Goal: Transaction & Acquisition: Purchase product/service

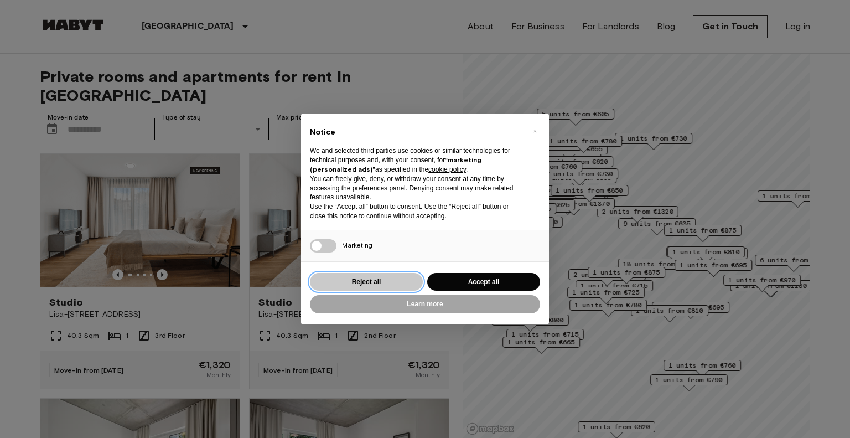
click at [383, 287] on button "Reject all" at bounding box center [366, 282] width 113 height 18
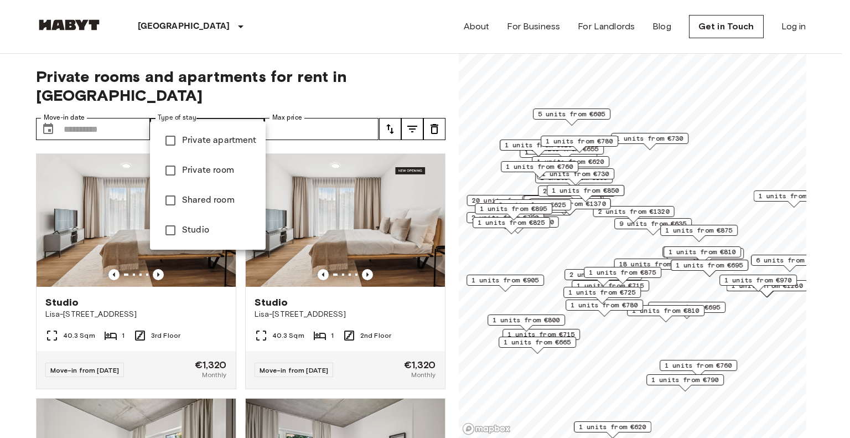
click at [228, 149] on li "Private apartment" at bounding box center [208, 141] width 116 height 30
type input "**********"
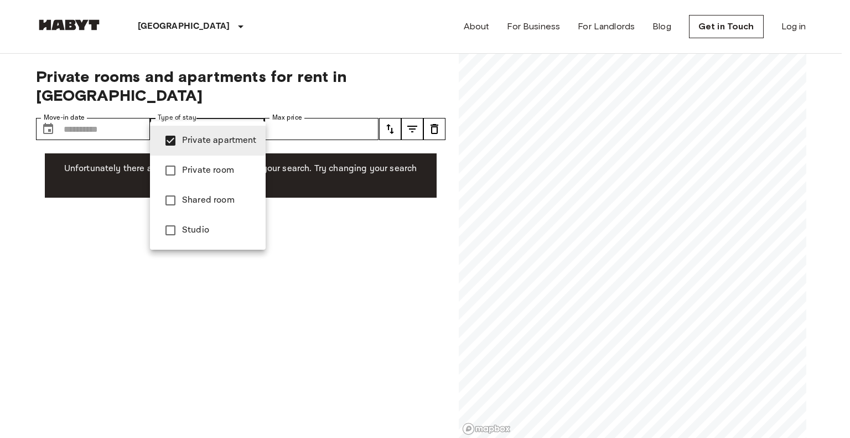
click at [116, 241] on div at bounding box center [425, 219] width 850 height 438
click at [224, 137] on span "Private apartment" at bounding box center [219, 140] width 75 height 13
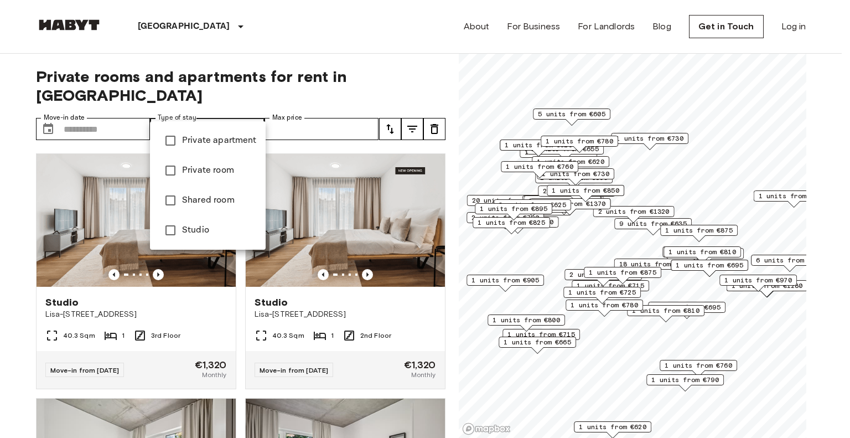
click at [207, 232] on span "Studio" at bounding box center [219, 230] width 75 height 13
type input "******"
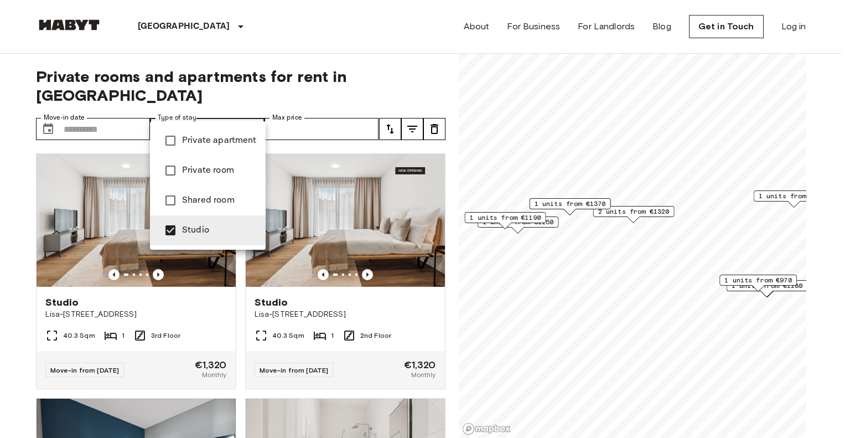
click at [2, 232] on div at bounding box center [425, 219] width 850 height 438
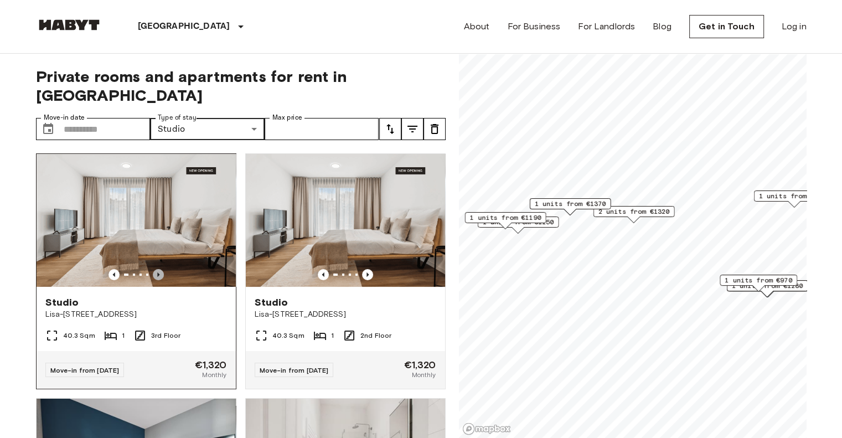
click at [154, 269] on icon "Previous image" at bounding box center [158, 274] width 11 height 11
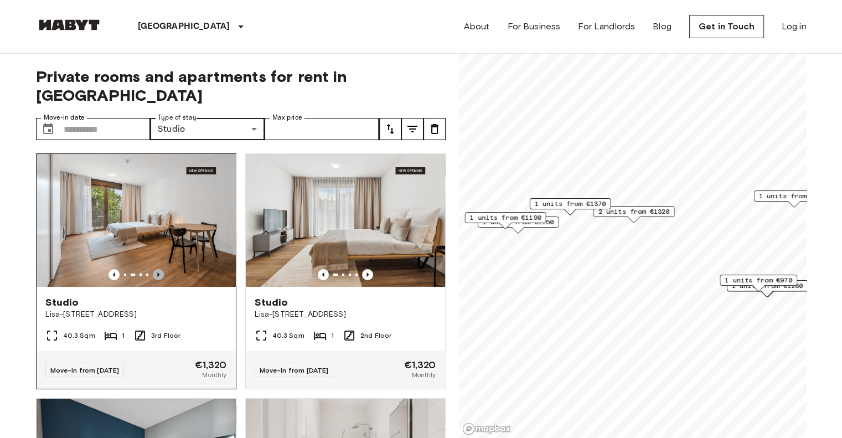
click at [154, 269] on icon "Previous image" at bounding box center [158, 274] width 11 height 11
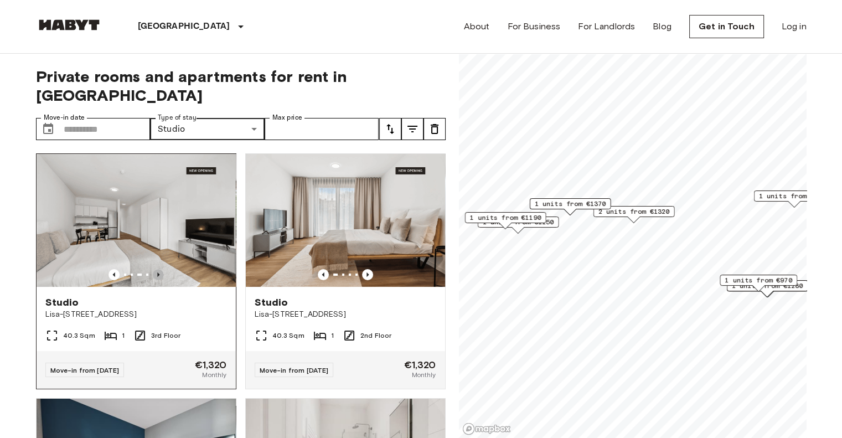
click at [154, 269] on icon "Previous image" at bounding box center [158, 274] width 11 height 11
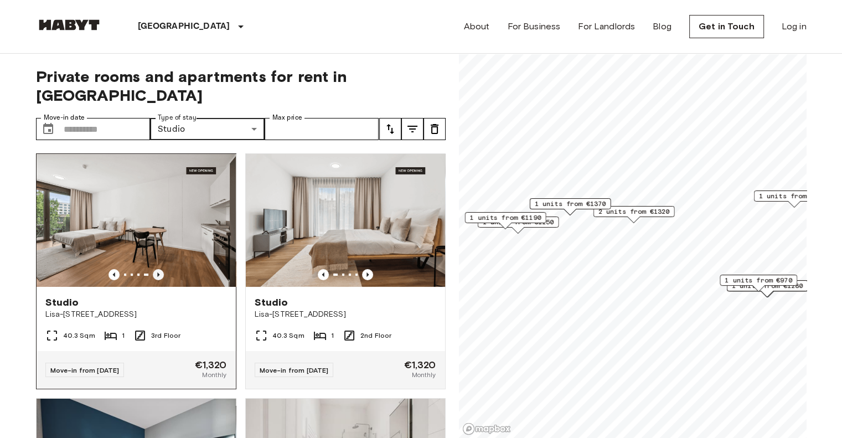
click at [153, 269] on icon "Previous image" at bounding box center [158, 274] width 11 height 11
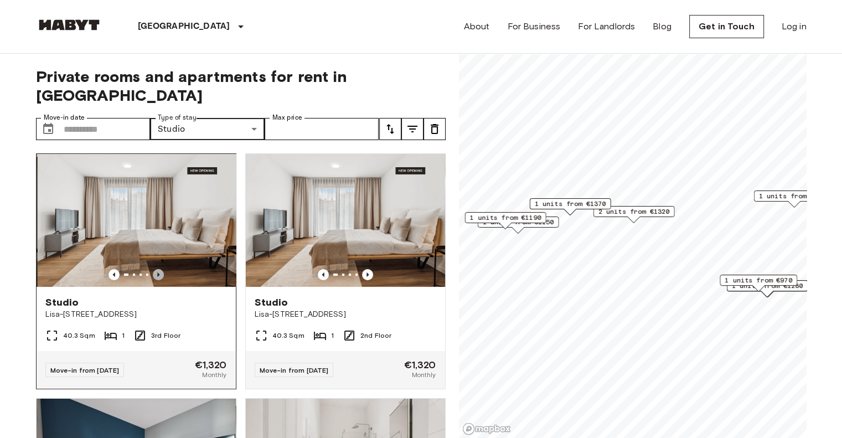
click at [154, 269] on icon "Previous image" at bounding box center [158, 274] width 11 height 11
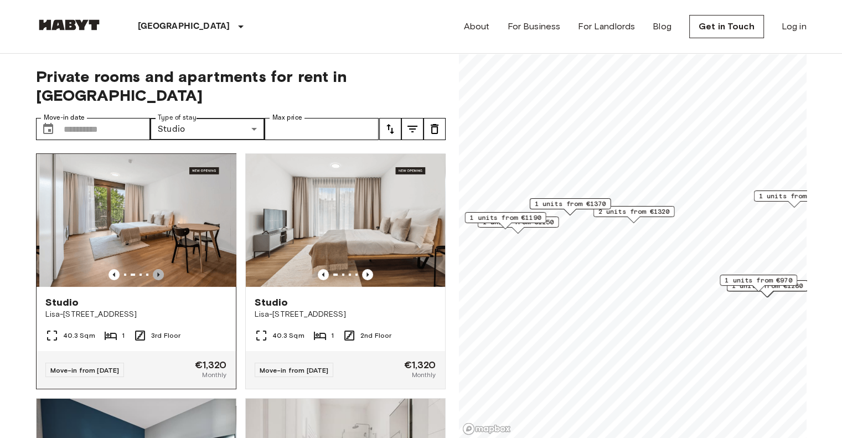
click at [154, 269] on icon "Previous image" at bounding box center [158, 274] width 11 height 11
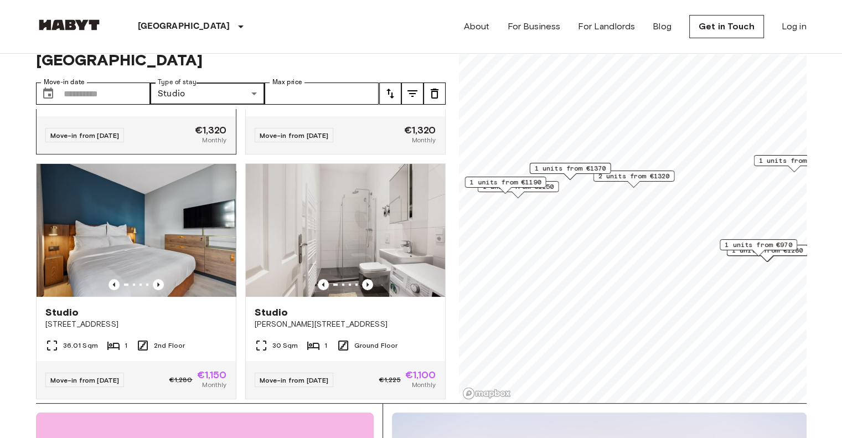
scroll to position [199, 0]
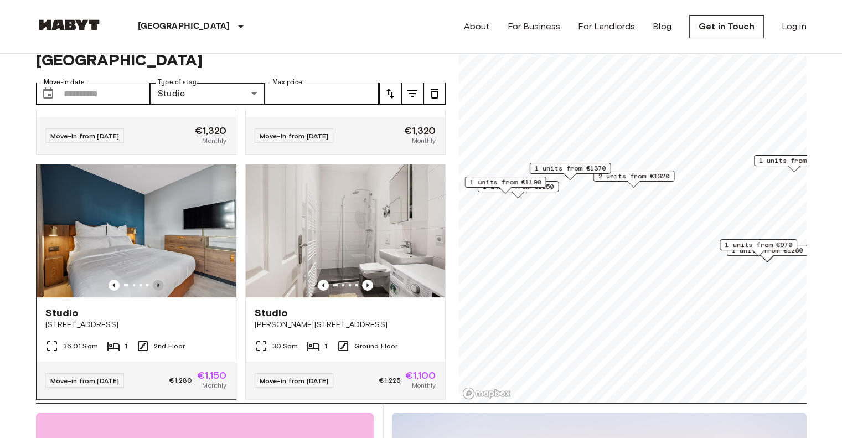
click at [157, 283] on icon "Previous image" at bounding box center [158, 285] width 2 height 4
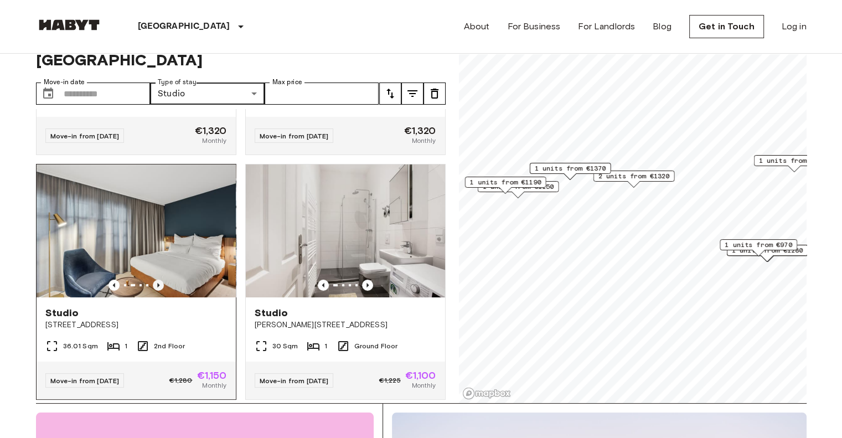
click at [157, 283] on icon "Previous image" at bounding box center [158, 285] width 2 height 4
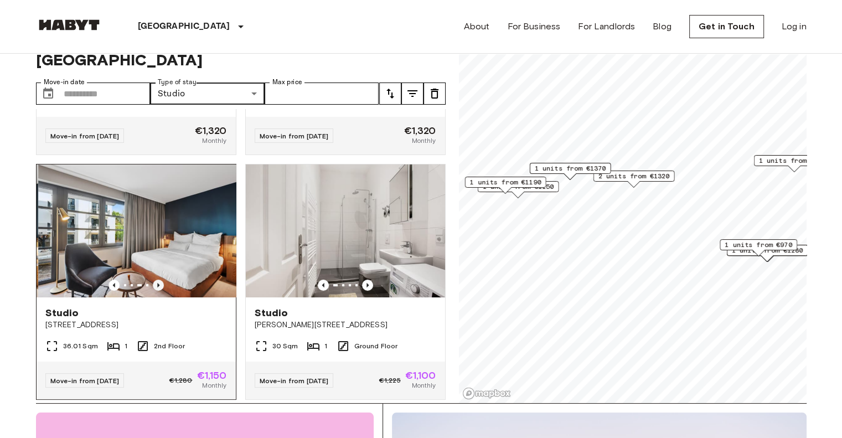
click at [157, 283] on icon "Previous image" at bounding box center [158, 285] width 2 height 4
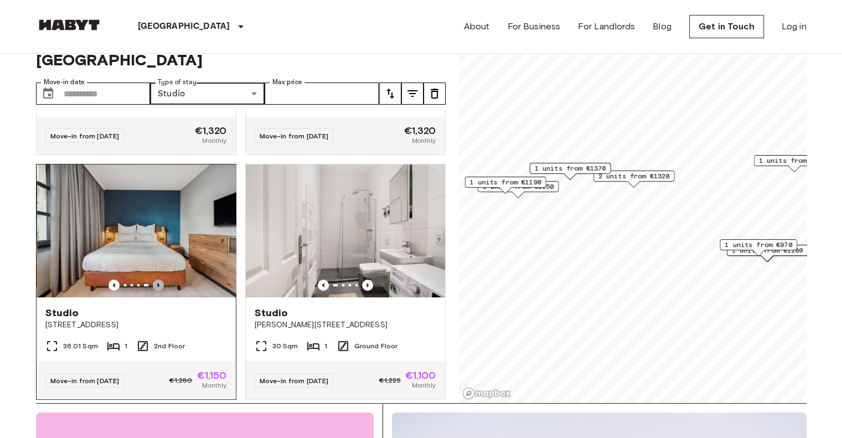
click at [157, 283] on icon "Previous image" at bounding box center [158, 285] width 2 height 4
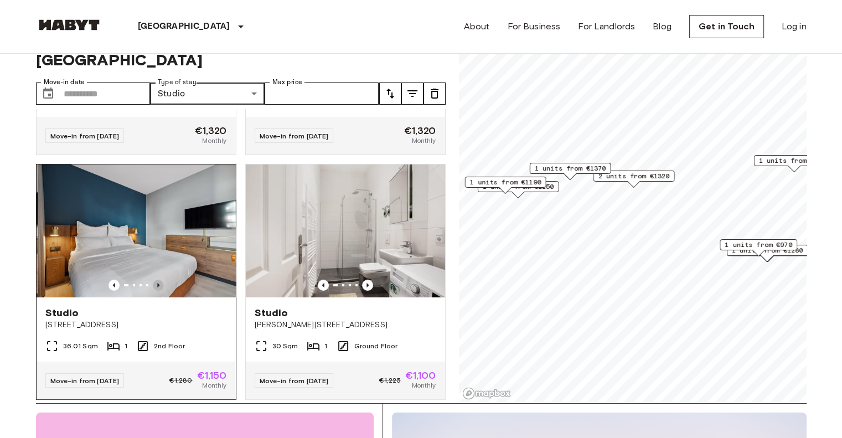
click at [157, 283] on icon "Previous image" at bounding box center [158, 285] width 2 height 4
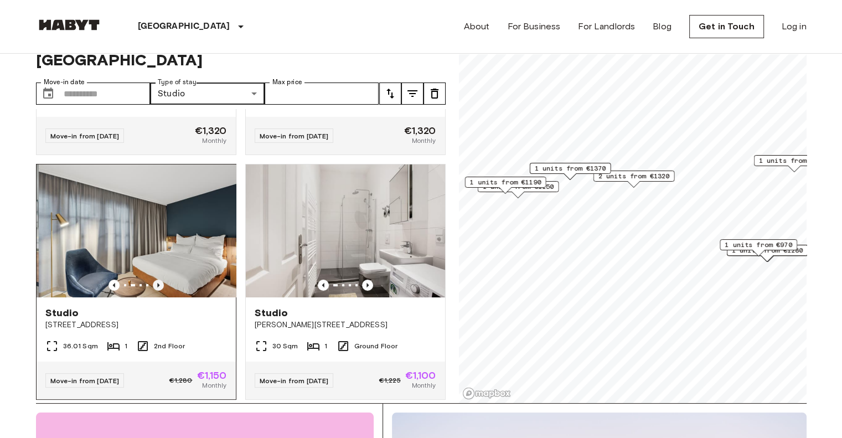
click at [157, 283] on icon "Previous image" at bounding box center [158, 285] width 2 height 4
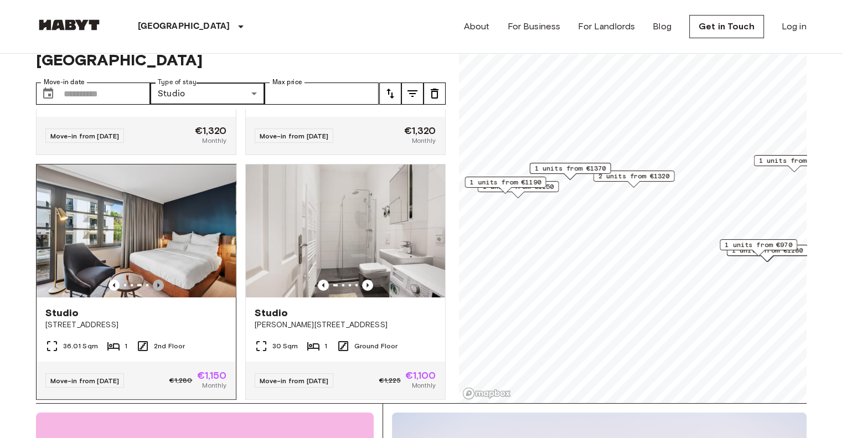
click at [157, 283] on icon "Previous image" at bounding box center [158, 285] width 2 height 4
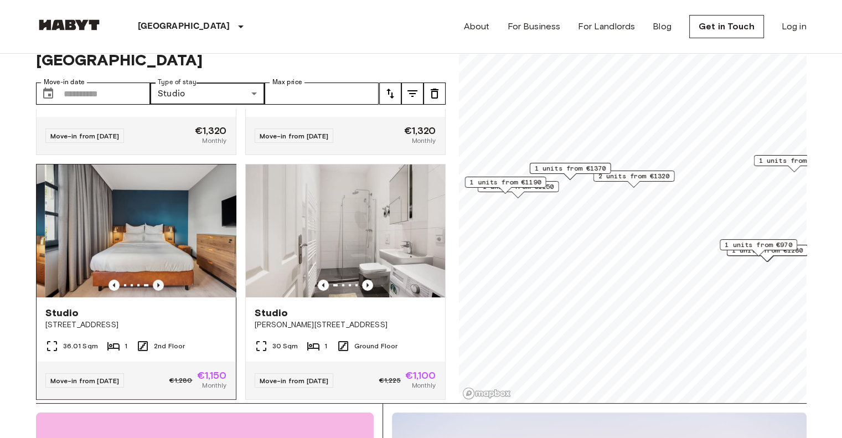
click at [157, 283] on icon "Previous image" at bounding box center [158, 285] width 2 height 4
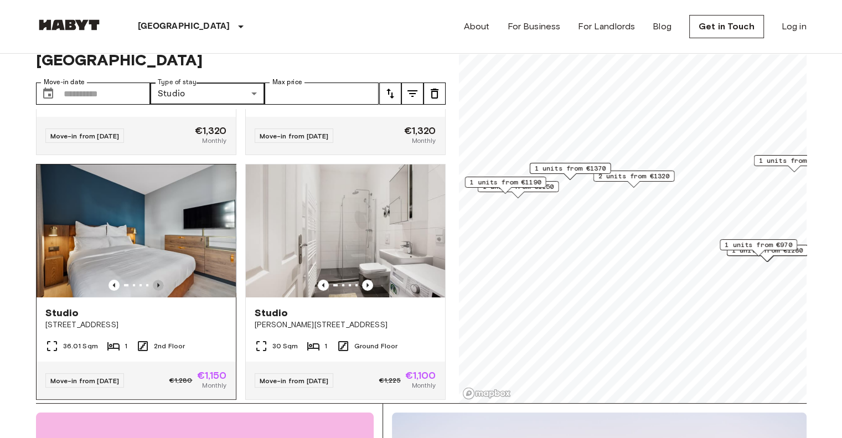
click at [157, 283] on icon "Previous image" at bounding box center [158, 285] width 2 height 4
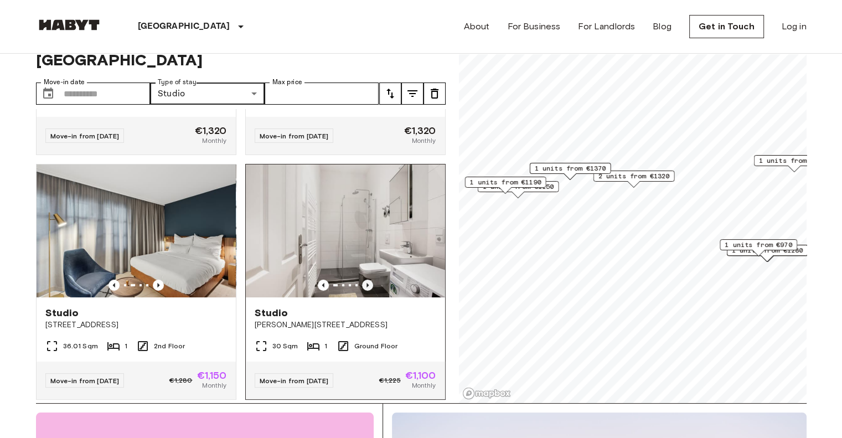
click at [362, 279] on icon "Previous image" at bounding box center [367, 284] width 11 height 11
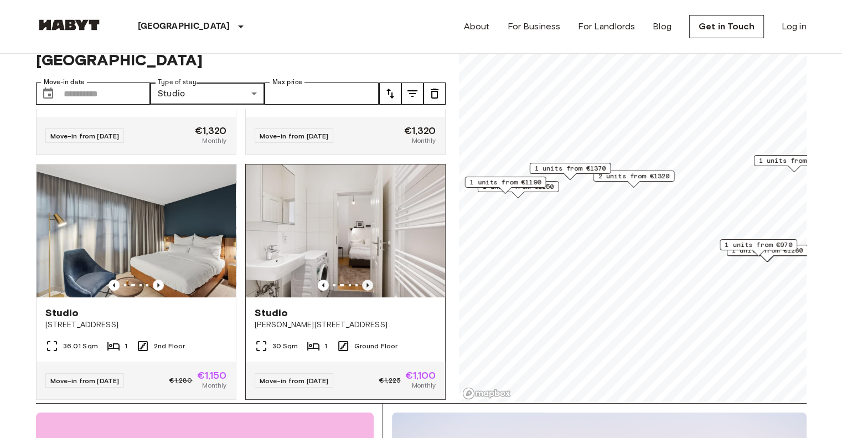
click at [362, 279] on icon "Previous image" at bounding box center [367, 284] width 11 height 11
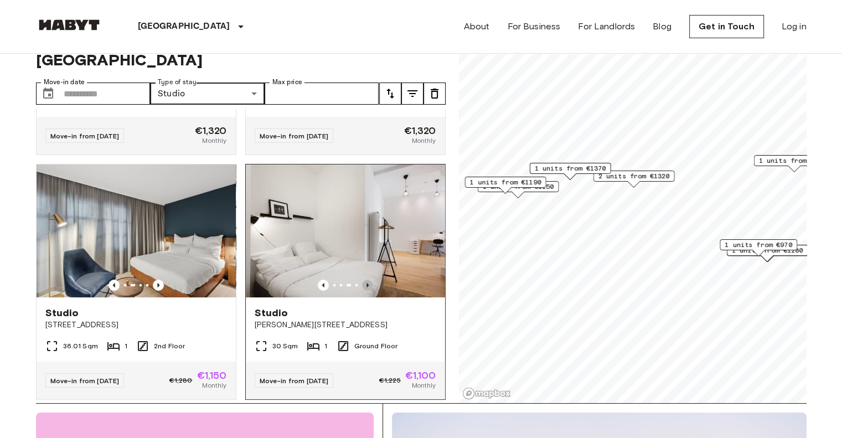
click at [362, 279] on icon "Previous image" at bounding box center [367, 284] width 11 height 11
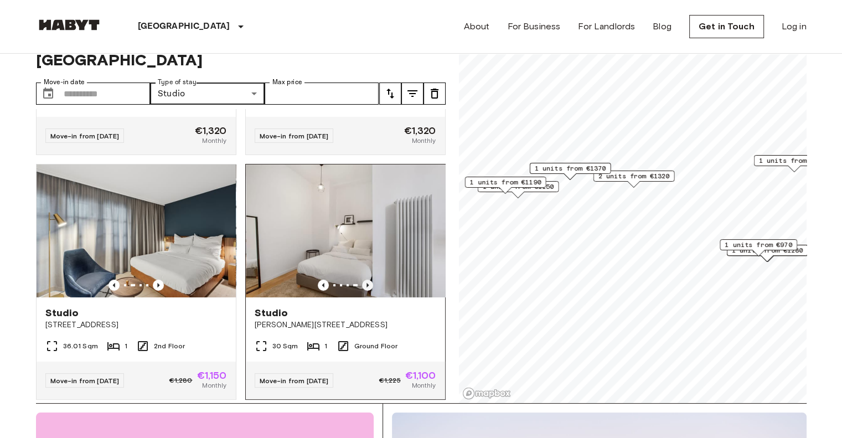
click at [362, 279] on icon "Previous image" at bounding box center [367, 284] width 11 height 11
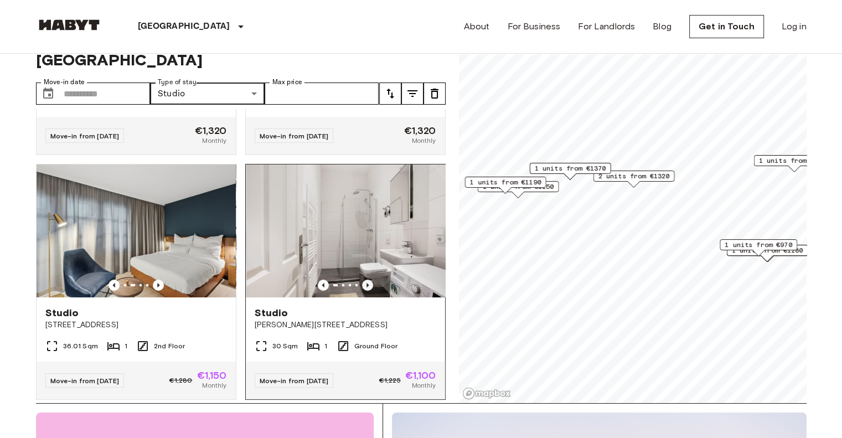
click at [362, 279] on icon "Previous image" at bounding box center [367, 284] width 11 height 11
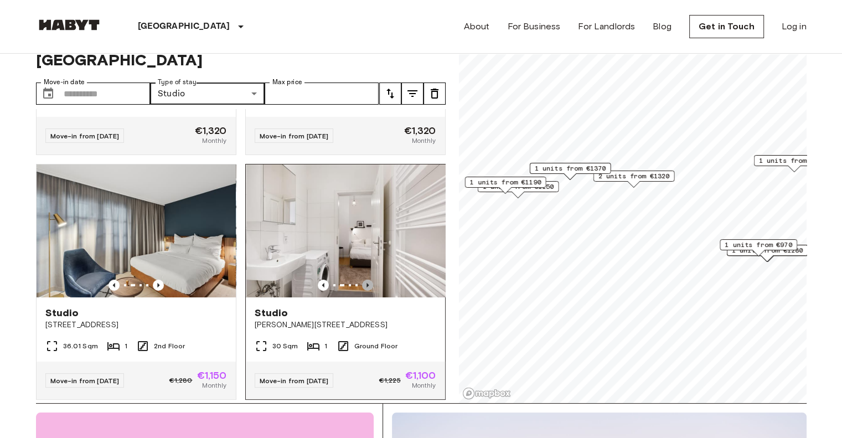
click at [362, 279] on icon "Previous image" at bounding box center [367, 284] width 11 height 11
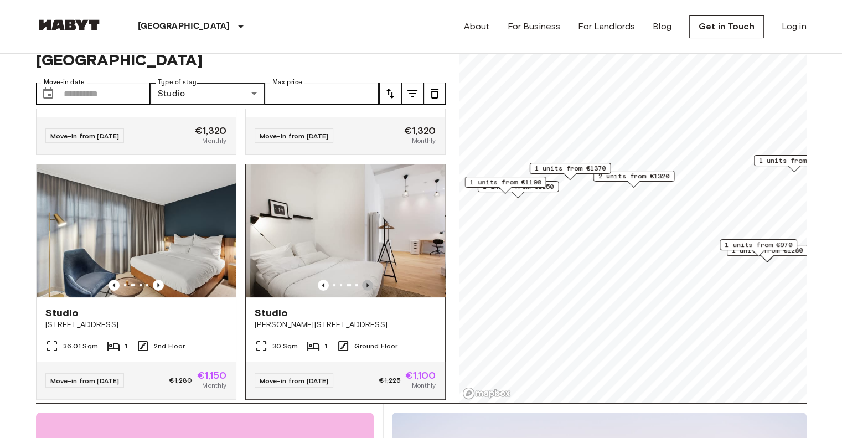
click at [362, 279] on icon "Previous image" at bounding box center [367, 284] width 11 height 11
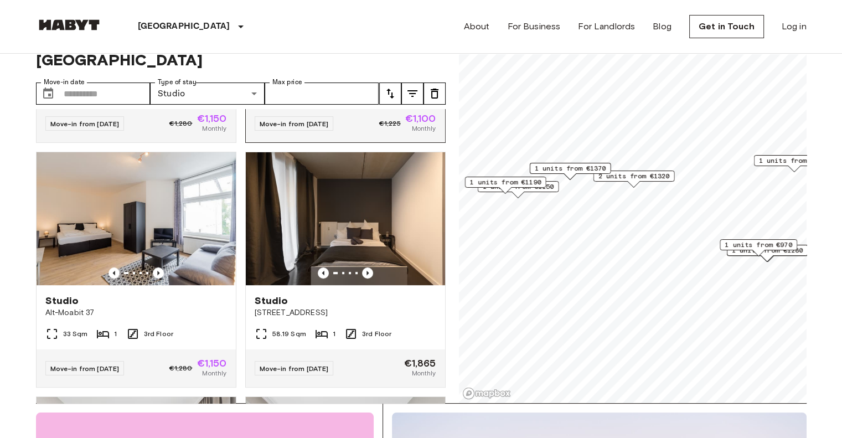
scroll to position [455, 0]
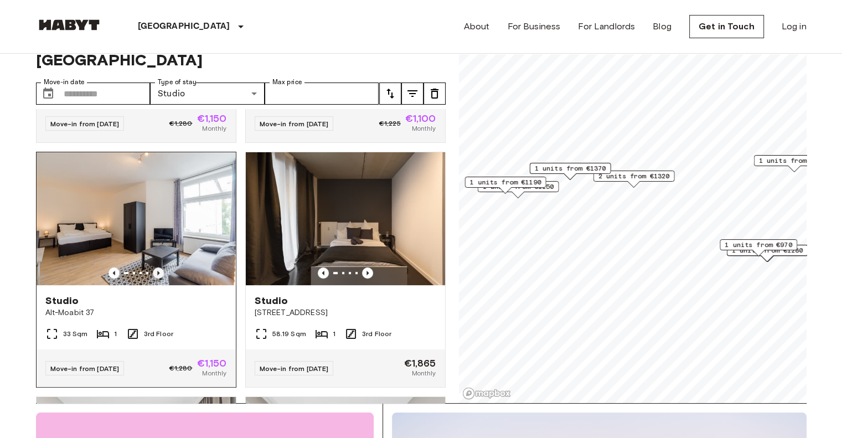
click at [158, 267] on icon "Previous image" at bounding box center [158, 272] width 11 height 11
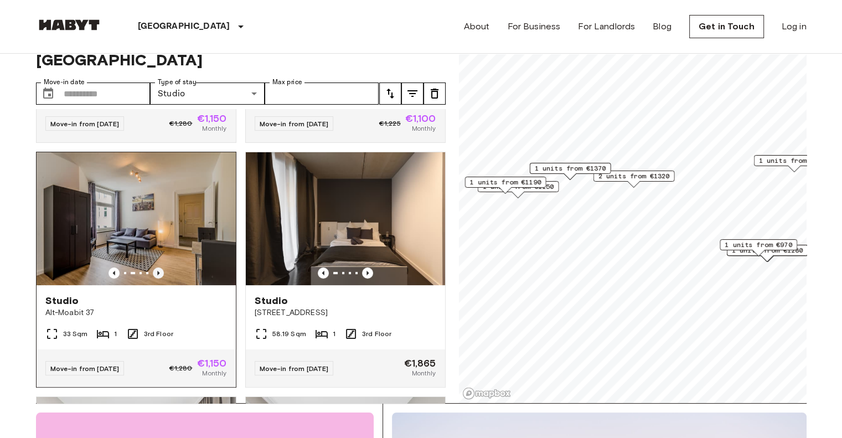
click at [158, 267] on icon "Previous image" at bounding box center [158, 272] width 11 height 11
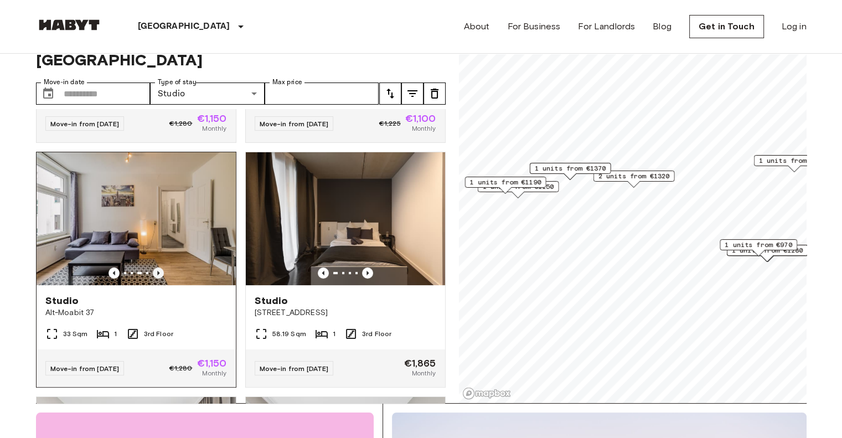
click at [158, 267] on icon "Previous image" at bounding box center [158, 272] width 11 height 11
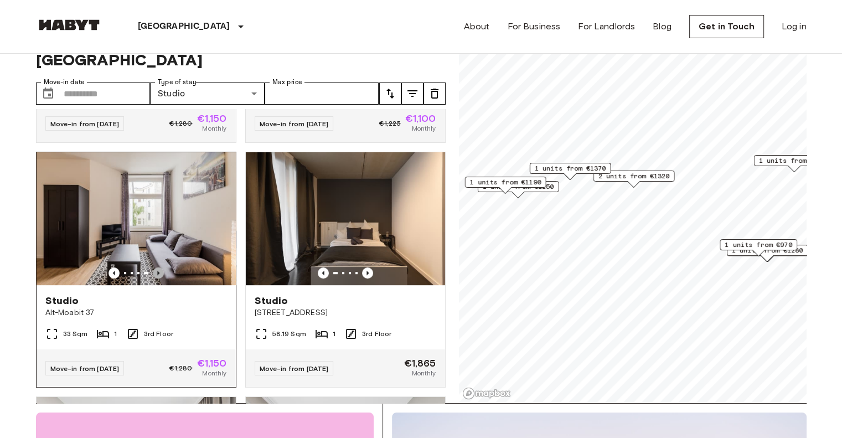
click at [158, 267] on icon "Previous image" at bounding box center [158, 272] width 11 height 11
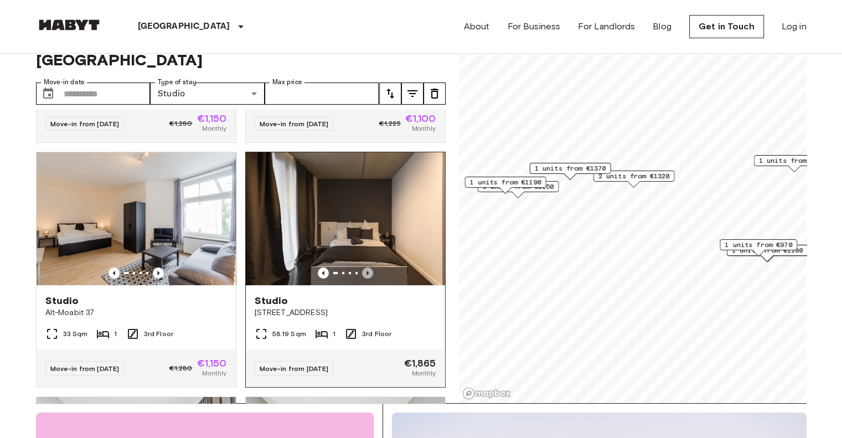
click at [365, 267] on icon "Previous image" at bounding box center [367, 272] width 11 height 11
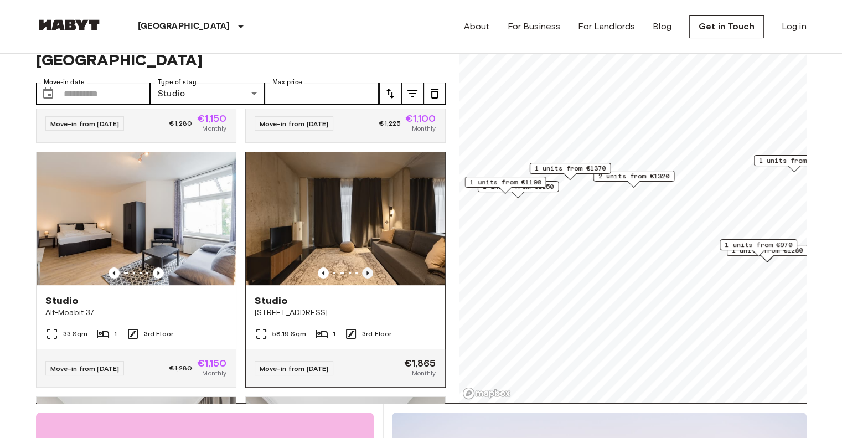
click at [362, 267] on icon "Previous image" at bounding box center [367, 272] width 11 height 11
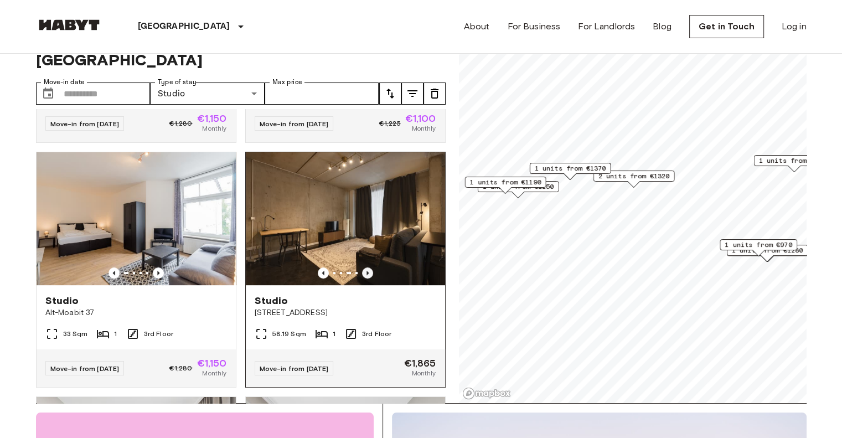
click at [362, 267] on icon "Previous image" at bounding box center [367, 272] width 11 height 11
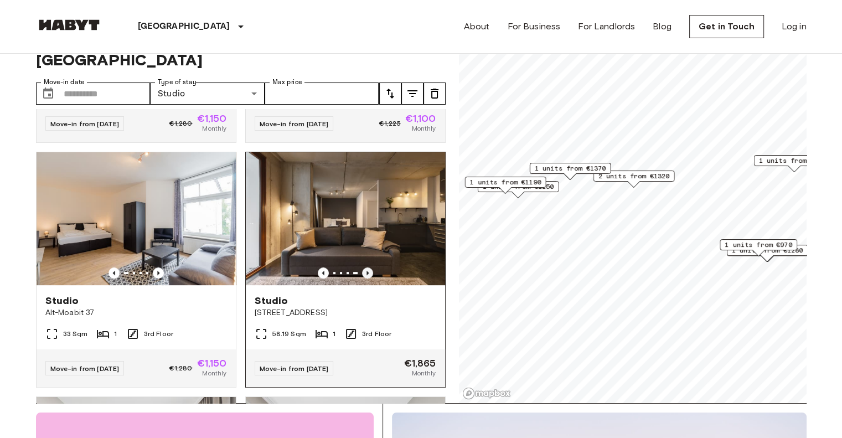
click at [362, 267] on icon "Previous image" at bounding box center [367, 272] width 11 height 11
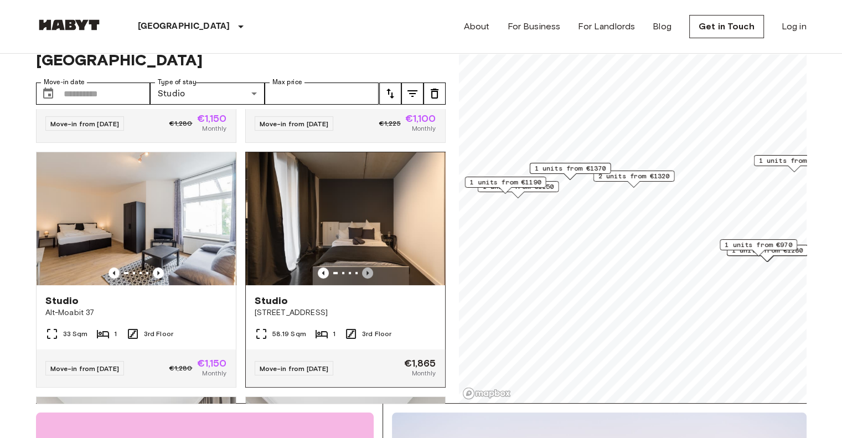
click at [362, 267] on icon "Previous image" at bounding box center [367, 272] width 11 height 11
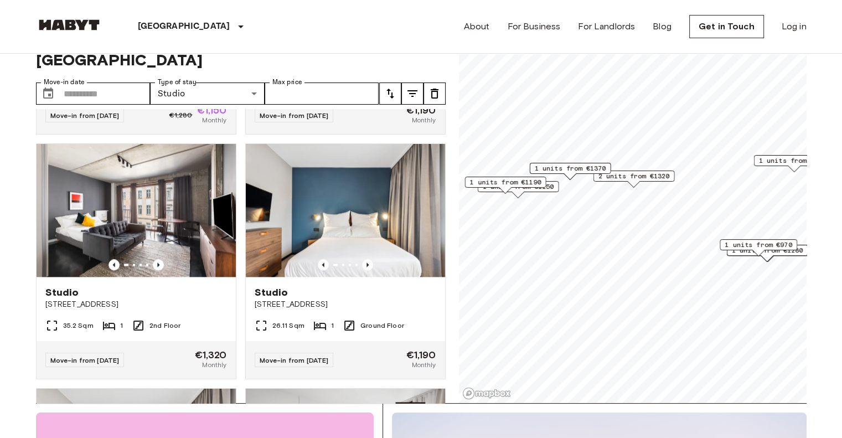
scroll to position [1441, 0]
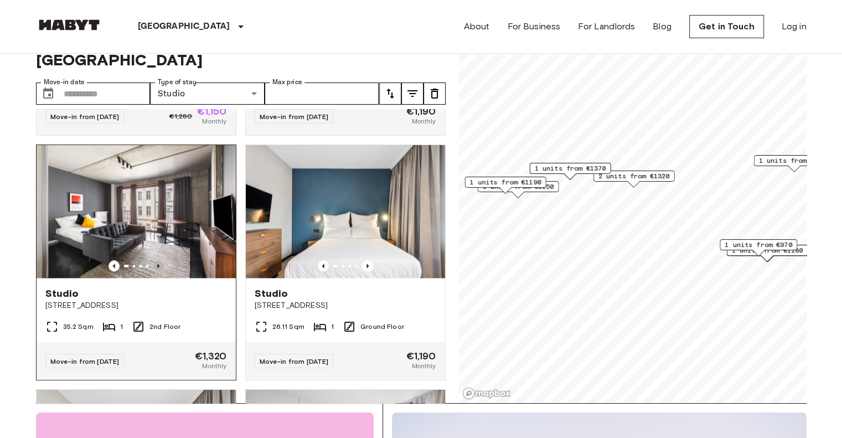
click at [159, 271] on icon "Previous image" at bounding box center [158, 265] width 11 height 11
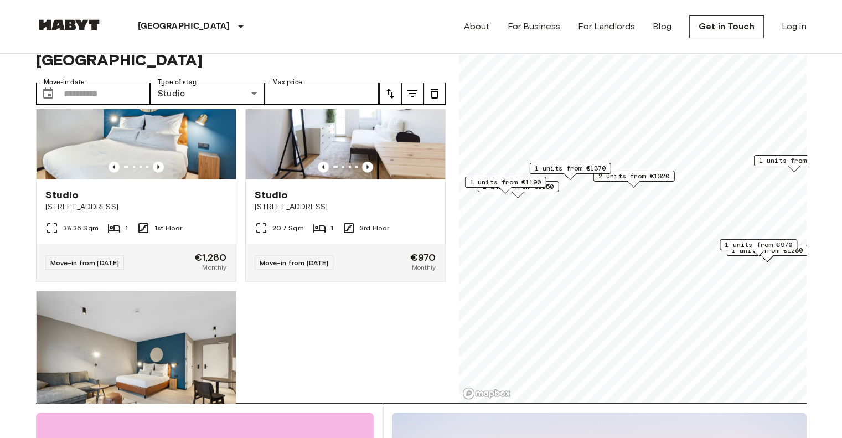
scroll to position [2447, 0]
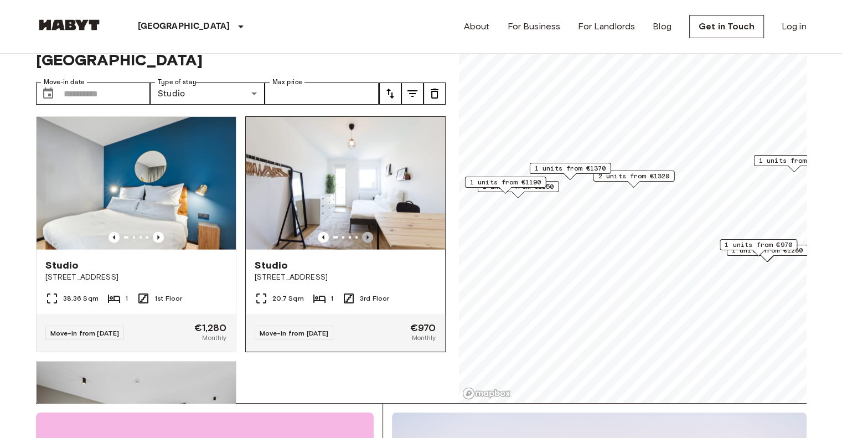
click at [362, 243] on icon "Previous image" at bounding box center [367, 237] width 11 height 11
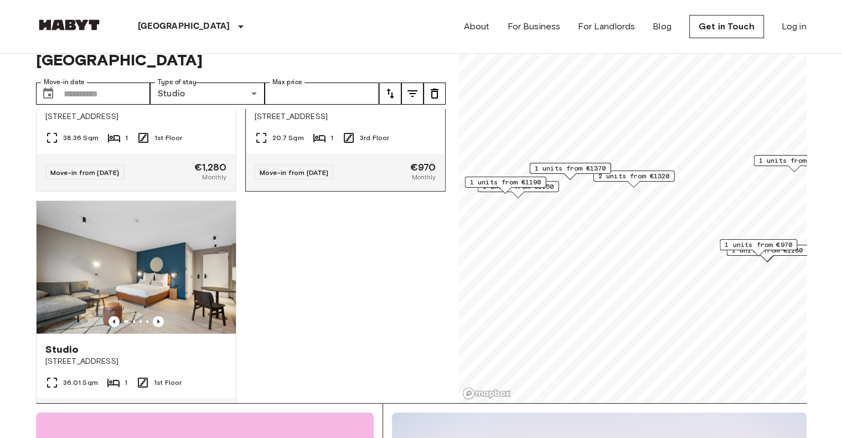
scroll to position [2718, 0]
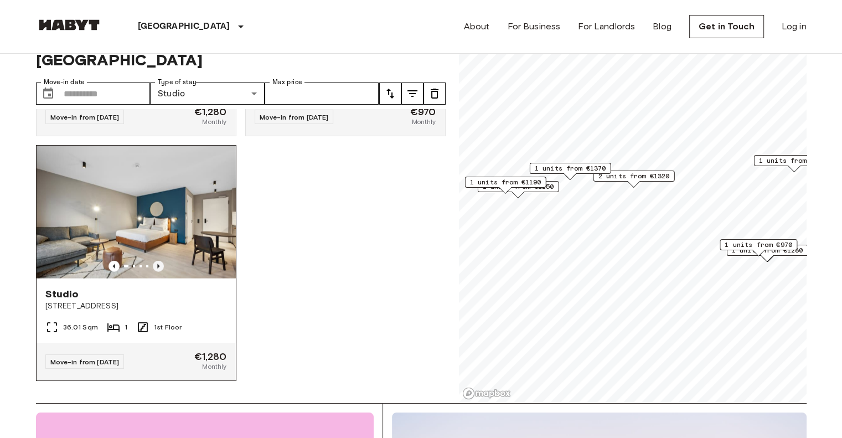
click at [156, 261] on icon "Previous image" at bounding box center [158, 266] width 11 height 11
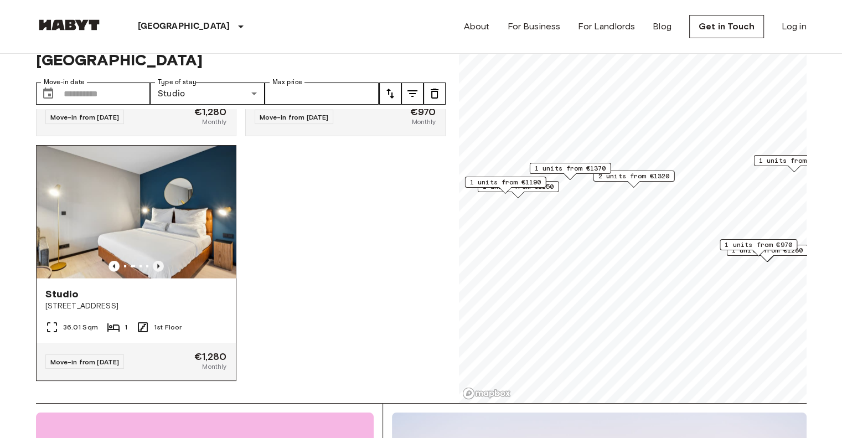
click at [156, 261] on icon "Previous image" at bounding box center [158, 266] width 11 height 11
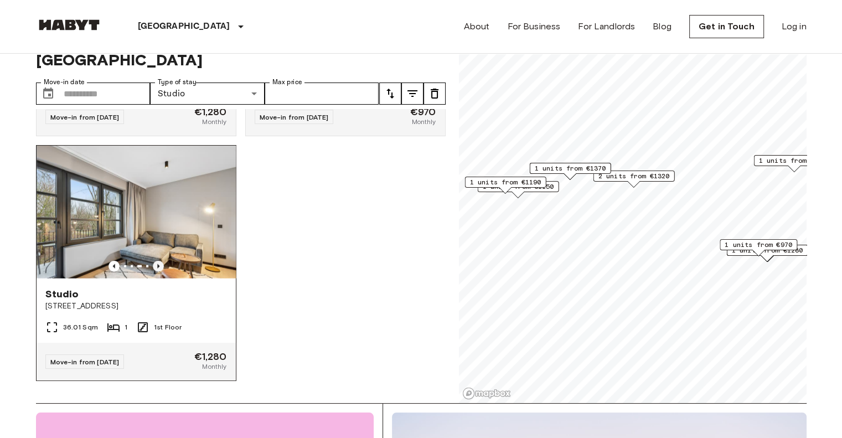
click at [158, 261] on icon "Previous image" at bounding box center [158, 266] width 11 height 11
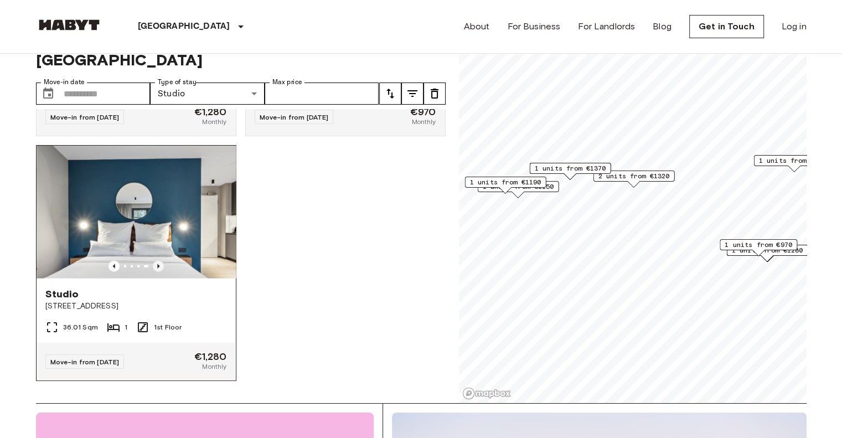
click at [157, 264] on icon "Previous image" at bounding box center [158, 266] width 2 height 4
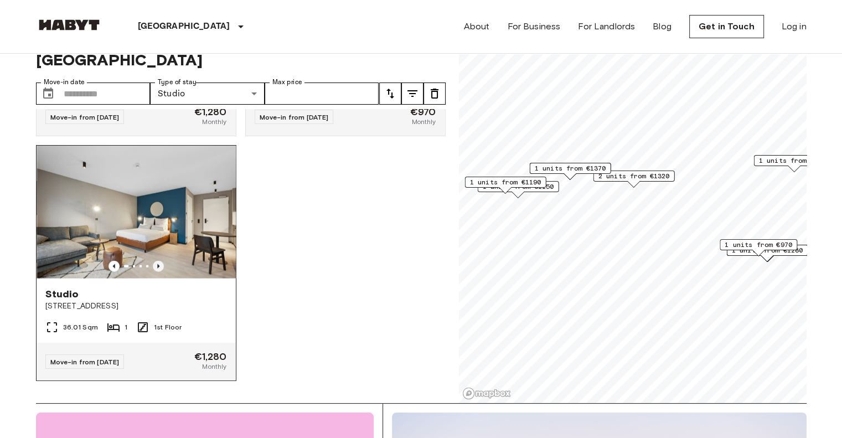
click at [153, 261] on icon "Previous image" at bounding box center [158, 266] width 11 height 11
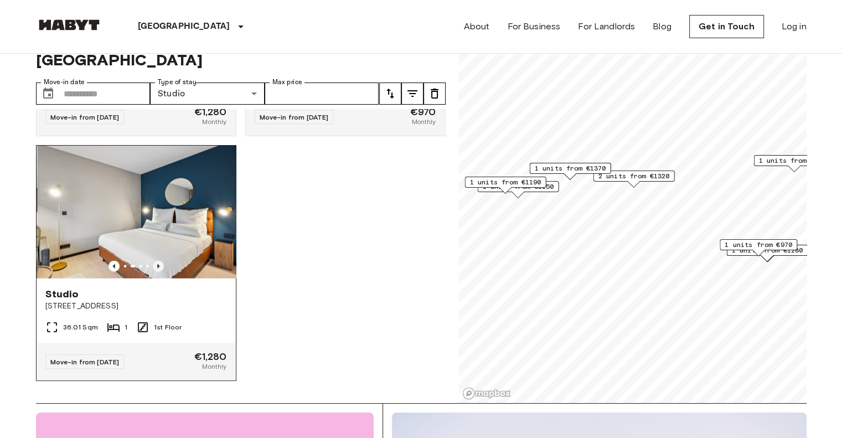
click at [153, 261] on icon "Previous image" at bounding box center [158, 266] width 11 height 11
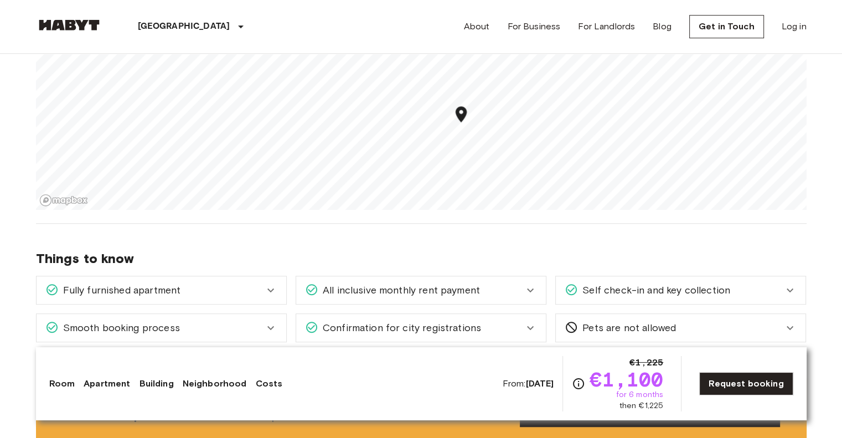
scroll to position [704, 0]
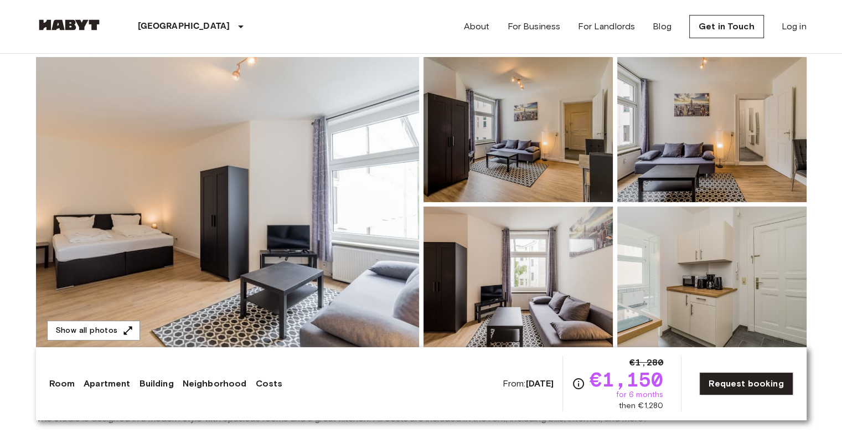
scroll to position [97, 0]
click at [235, 238] on img at bounding box center [227, 205] width 383 height 294
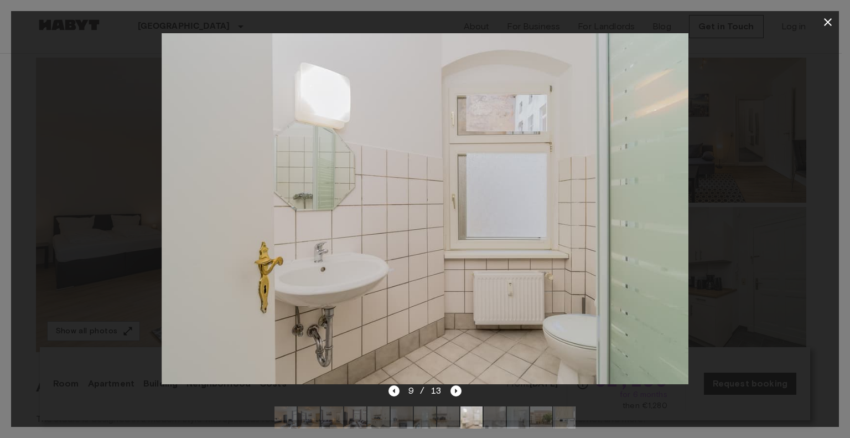
click at [832, 23] on icon "button" at bounding box center [827, 21] width 13 height 13
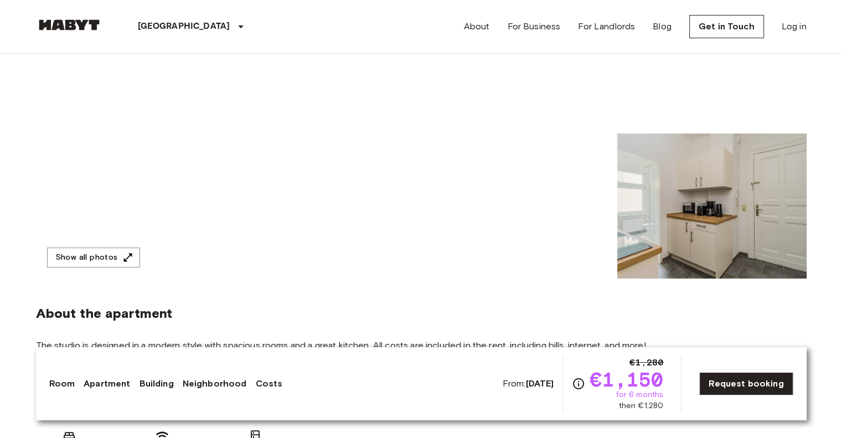
scroll to position [170, 0]
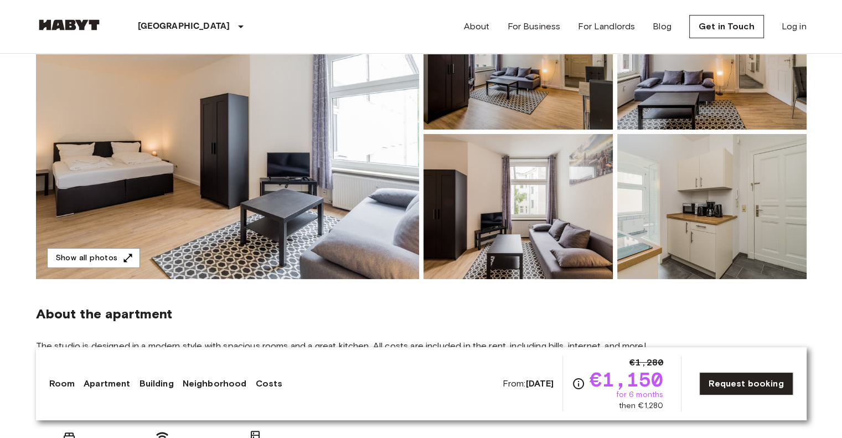
click at [294, 189] on img at bounding box center [227, 132] width 383 height 294
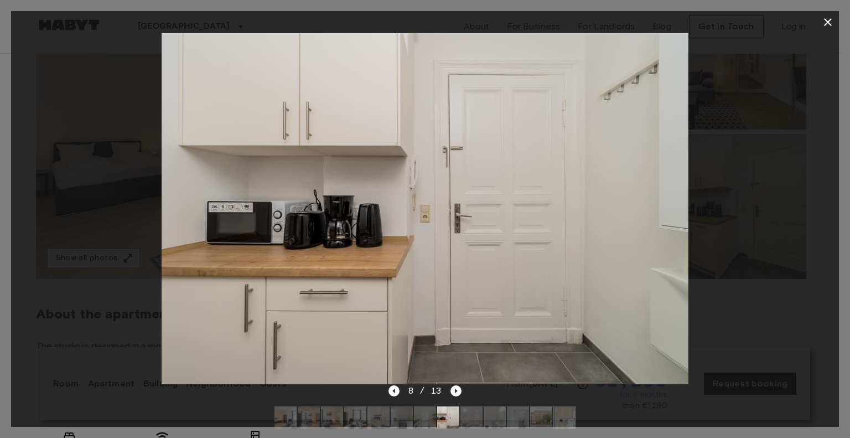
click at [830, 28] on icon "button" at bounding box center [827, 21] width 13 height 13
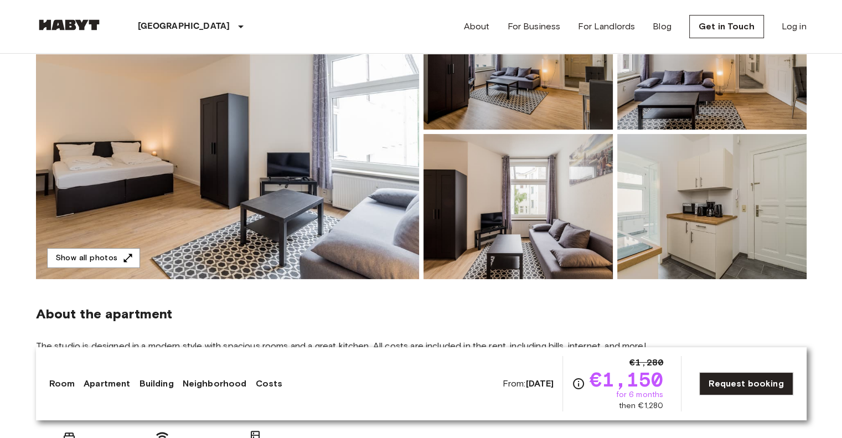
scroll to position [169, 0]
click at [106, 385] on link "Apartment" at bounding box center [107, 383] width 46 height 13
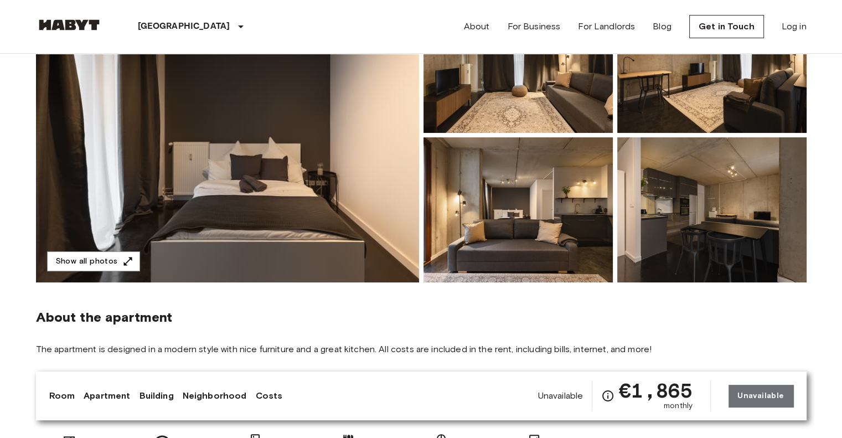
scroll to position [155, 0]
click at [205, 174] on img at bounding box center [227, 134] width 383 height 294
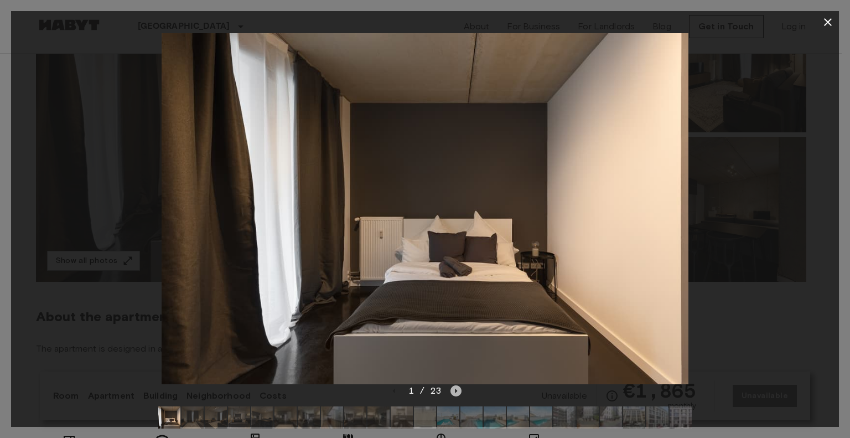
click at [454, 391] on icon "Next image" at bounding box center [455, 390] width 11 height 11
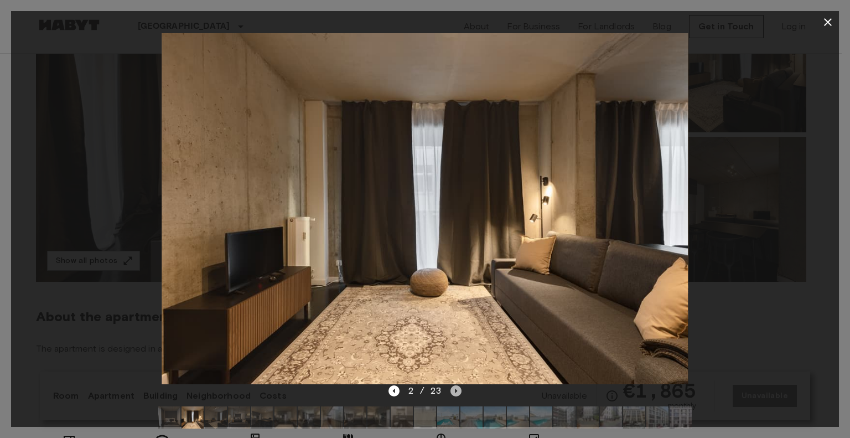
click at [454, 391] on icon "Next image" at bounding box center [455, 390] width 11 height 11
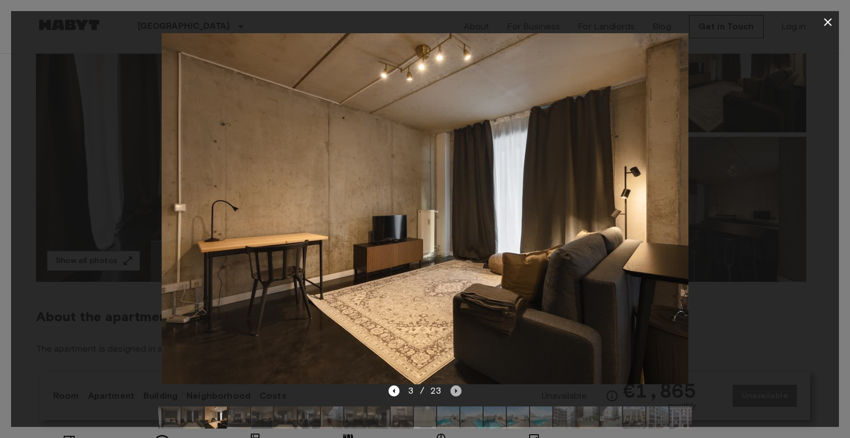
click at [454, 391] on icon "Next image" at bounding box center [455, 390] width 11 height 11
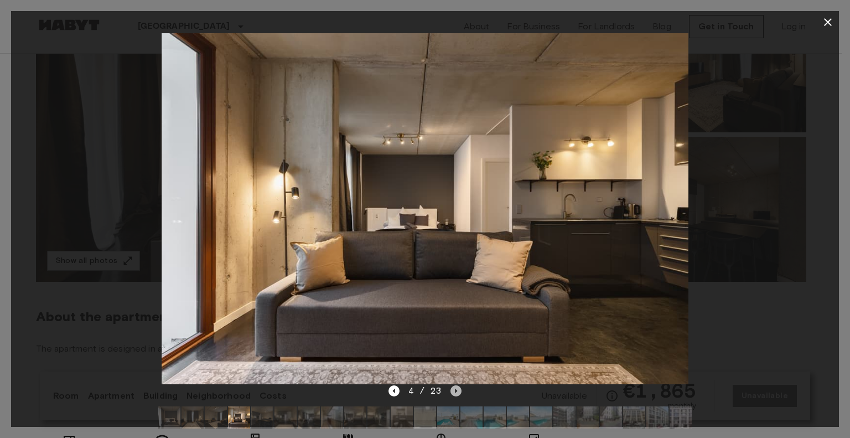
click at [454, 391] on icon "Next image" at bounding box center [455, 390] width 11 height 11
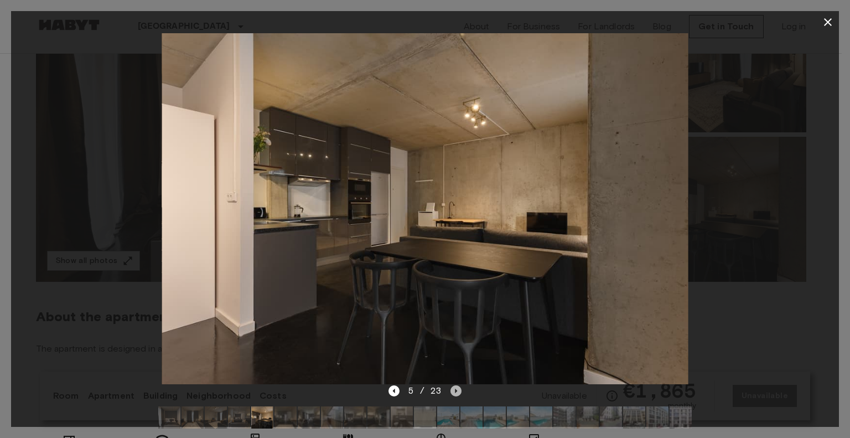
click at [454, 391] on icon "Next image" at bounding box center [455, 390] width 11 height 11
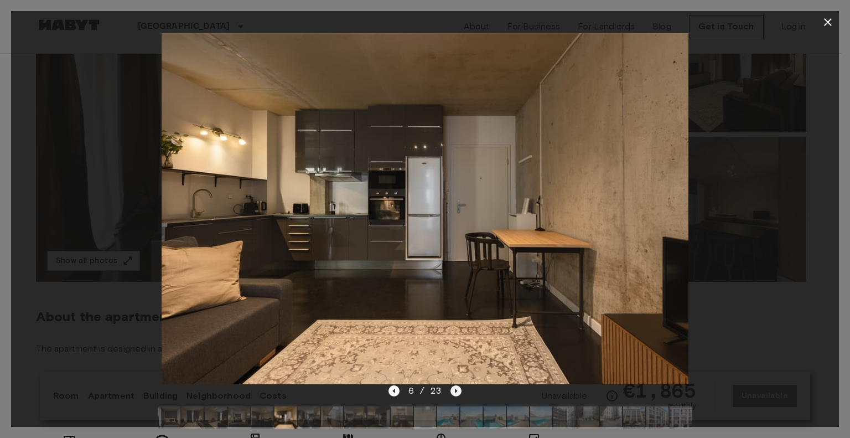
click at [454, 391] on icon "Next image" at bounding box center [455, 390] width 11 height 11
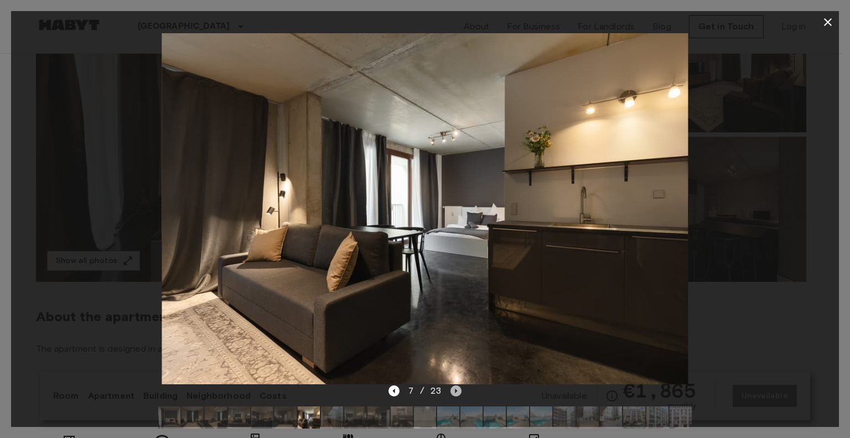
click at [454, 391] on icon "Next image" at bounding box center [455, 390] width 11 height 11
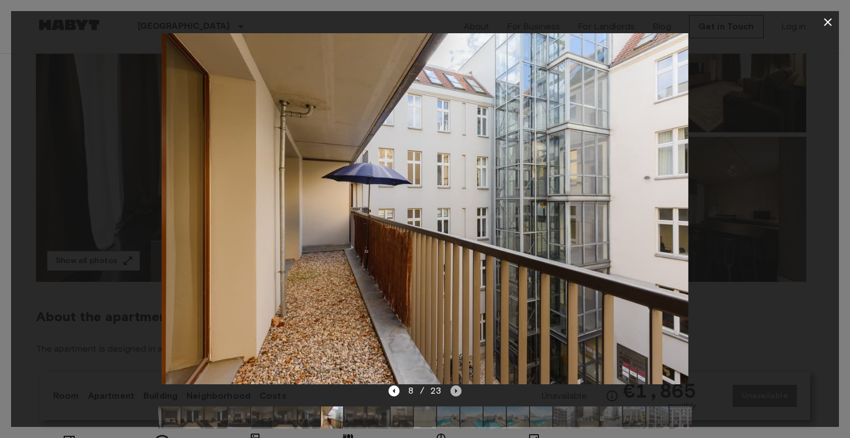
click at [454, 391] on icon "Next image" at bounding box center [455, 390] width 11 height 11
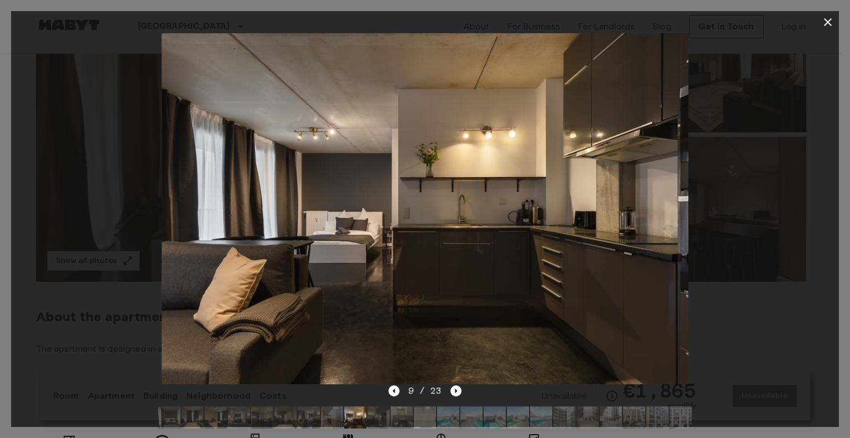
click at [395, 397] on div at bounding box center [424, 417] width 551 height 40
click at [395, 393] on icon "Previous image" at bounding box center [393, 390] width 11 height 11
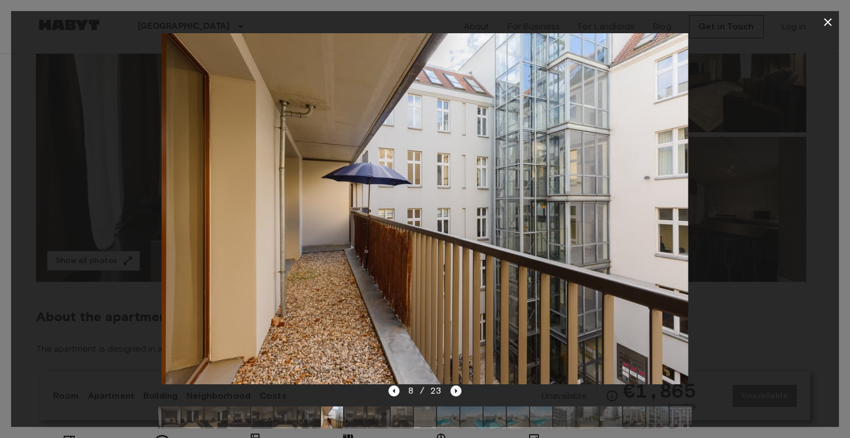
click at [455, 392] on icon "Next image" at bounding box center [456, 390] width 2 height 4
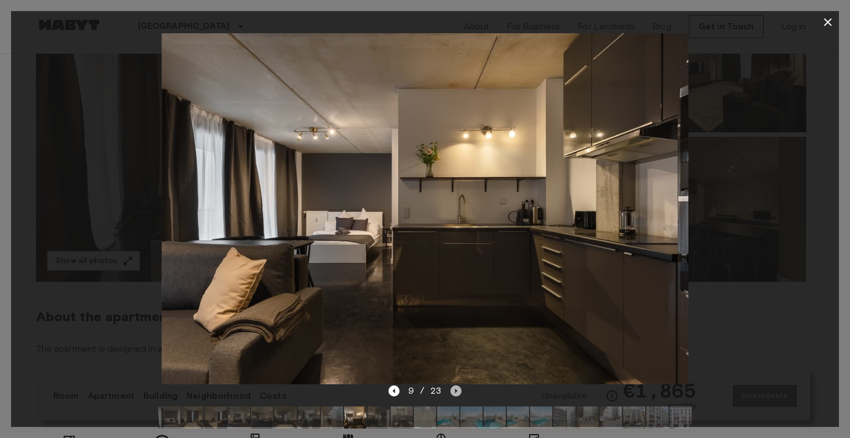
click at [455, 393] on icon "Next image" at bounding box center [455, 390] width 11 height 11
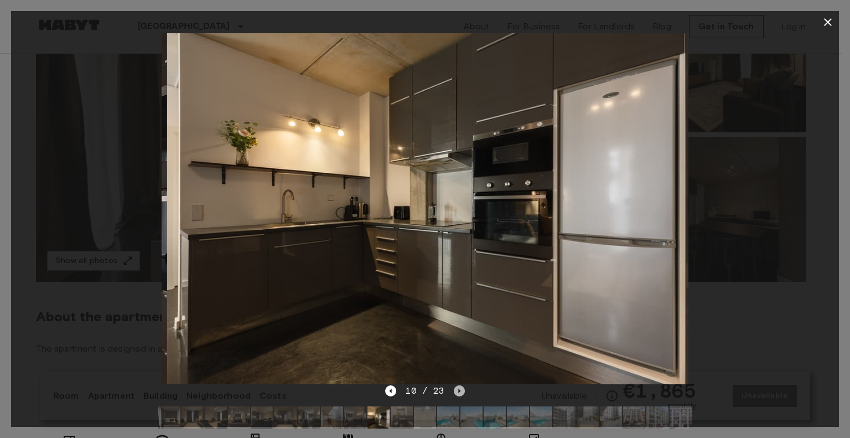
click at [455, 393] on icon "Next image" at bounding box center [459, 390] width 11 height 11
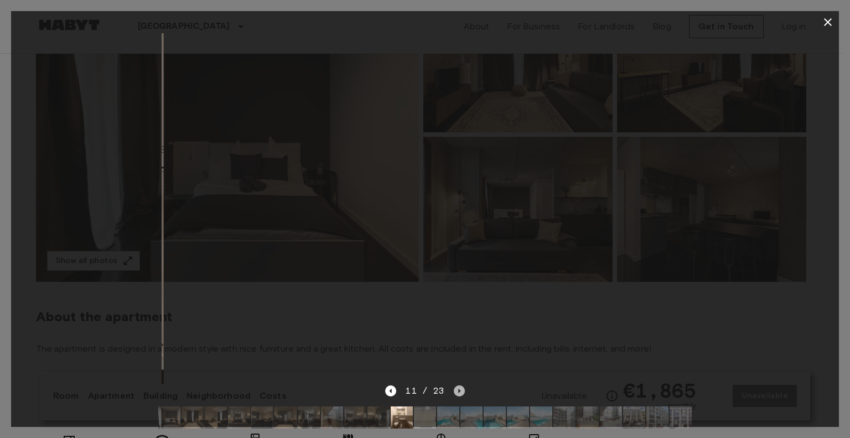
click at [455, 393] on icon "Next image" at bounding box center [459, 390] width 11 height 11
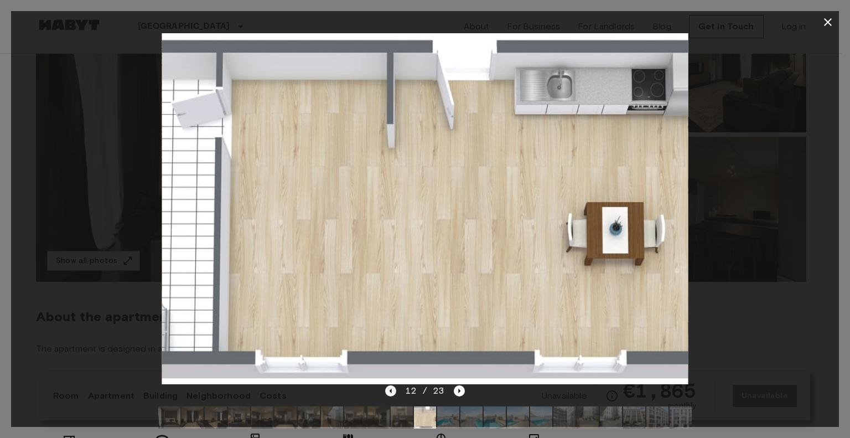
click at [391, 391] on icon "Previous image" at bounding box center [391, 390] width 2 height 4
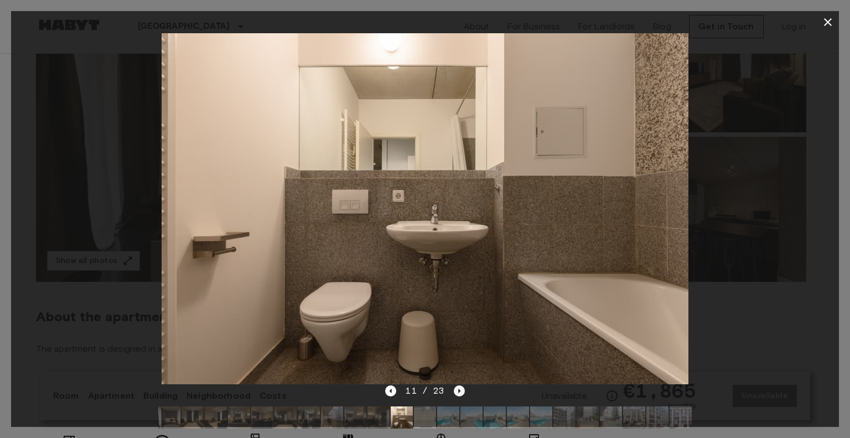
click at [454, 391] on icon "Next image" at bounding box center [459, 390] width 11 height 11
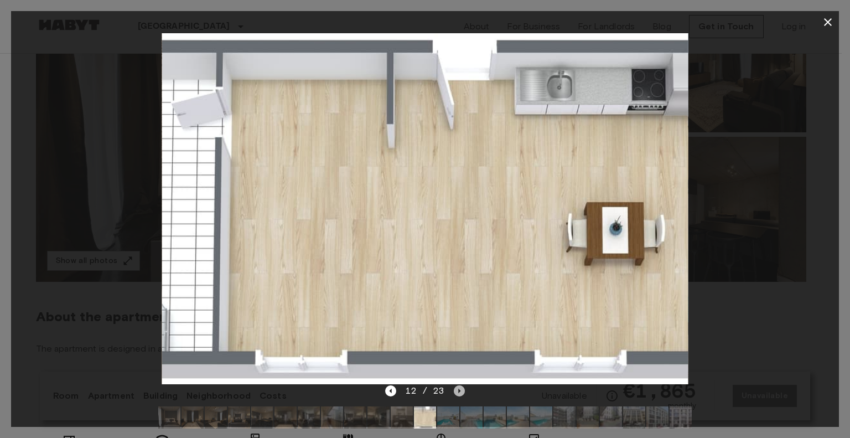
click at [461, 391] on icon "Next image" at bounding box center [459, 390] width 11 height 11
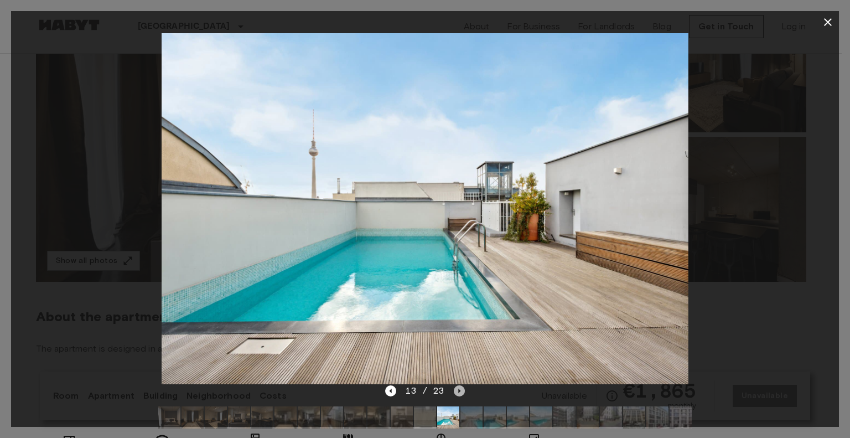
click at [461, 391] on icon "Next image" at bounding box center [459, 390] width 11 height 11
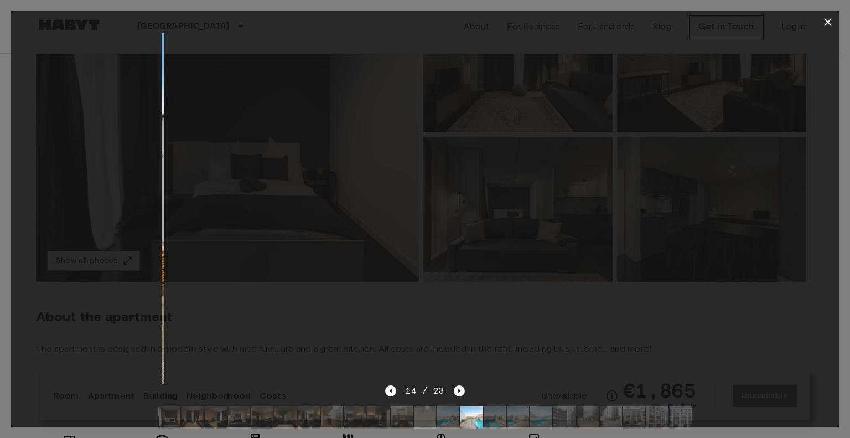
click at [461, 391] on icon "Next image" at bounding box center [459, 390] width 11 height 11
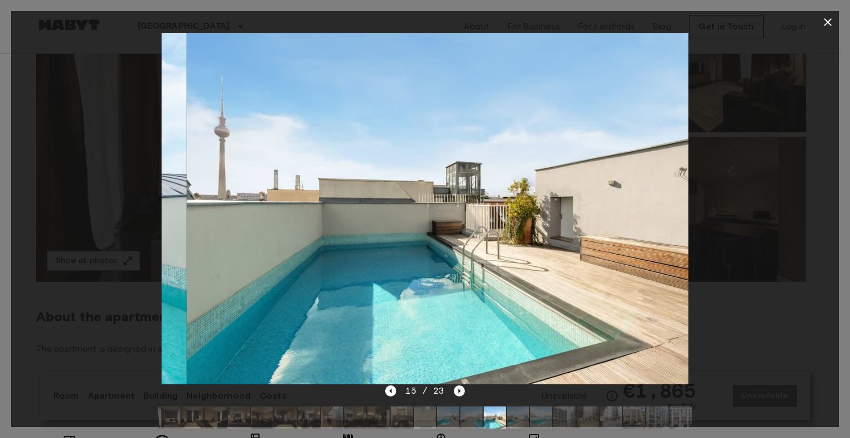
click at [461, 391] on icon "Next image" at bounding box center [459, 390] width 11 height 11
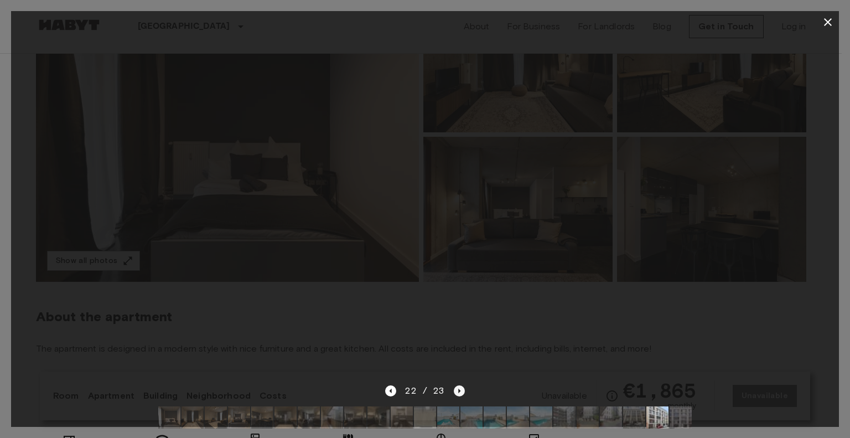
click at [459, 390] on icon "Next image" at bounding box center [459, 390] width 2 height 4
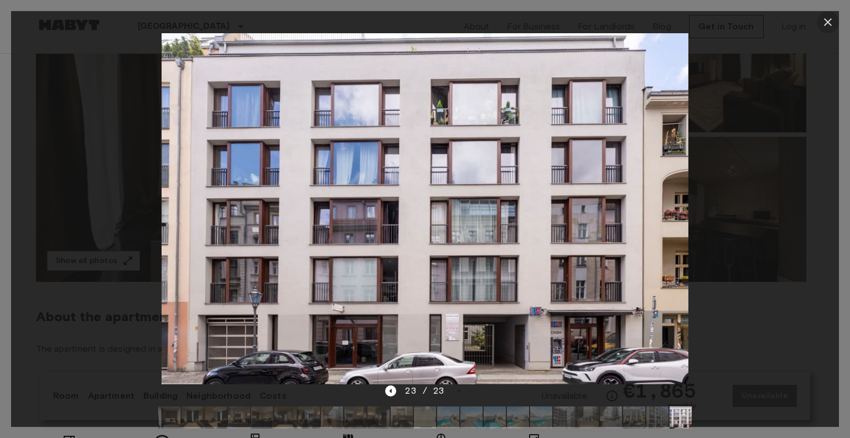
click at [826, 19] on icon "button" at bounding box center [827, 21] width 13 height 13
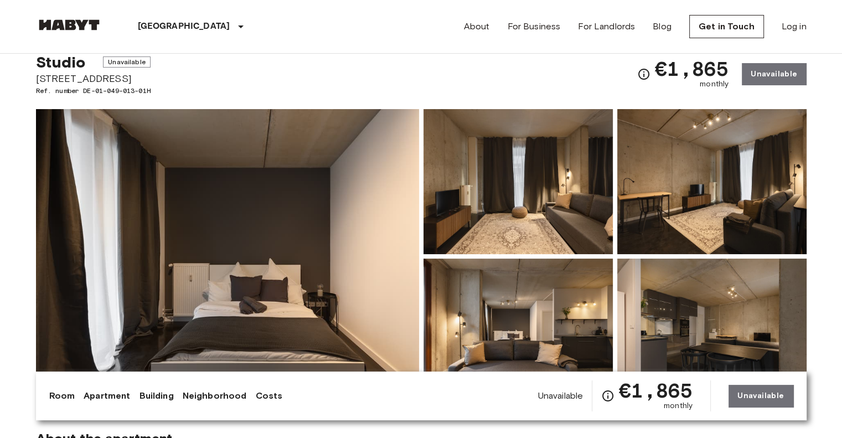
scroll to position [34, 0]
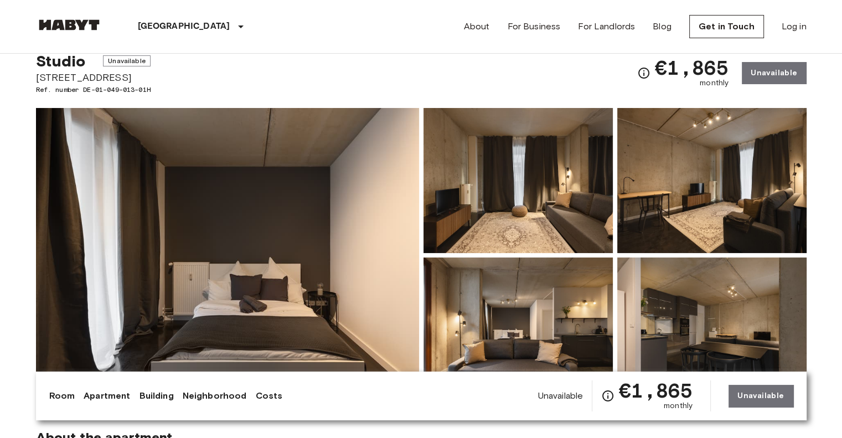
click at [460, 172] on img at bounding box center [517, 180] width 189 height 145
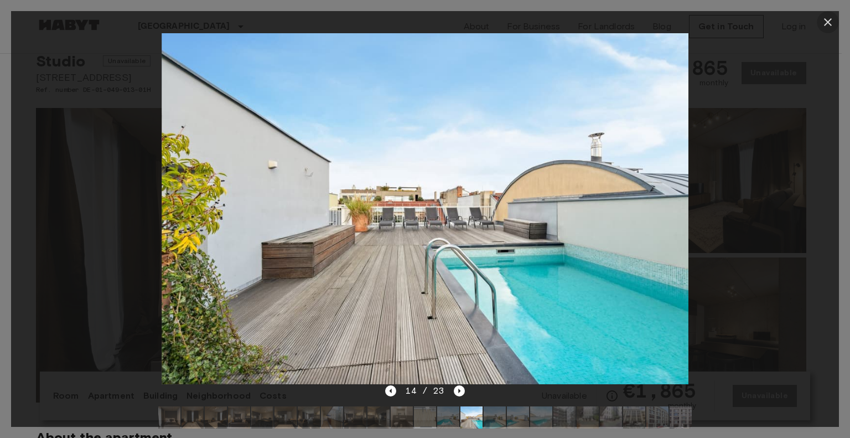
click at [827, 21] on icon "button" at bounding box center [828, 22] width 8 height 8
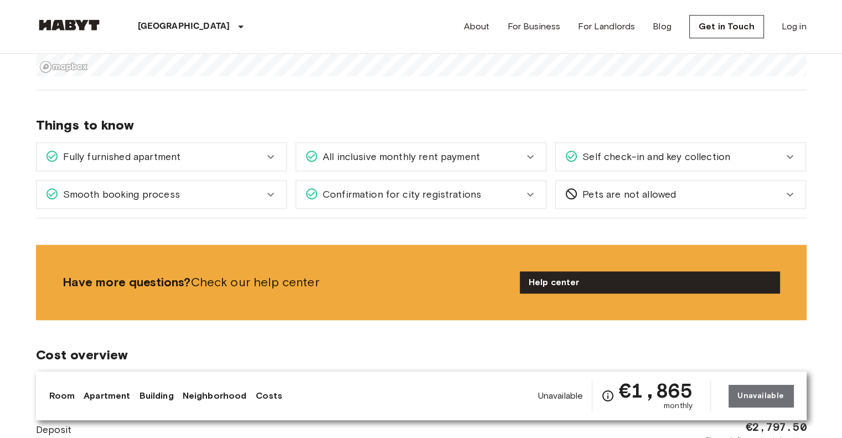
scroll to position [1107, 0]
click at [167, 159] on span "Fully furnished apartment" at bounding box center [120, 156] width 122 height 14
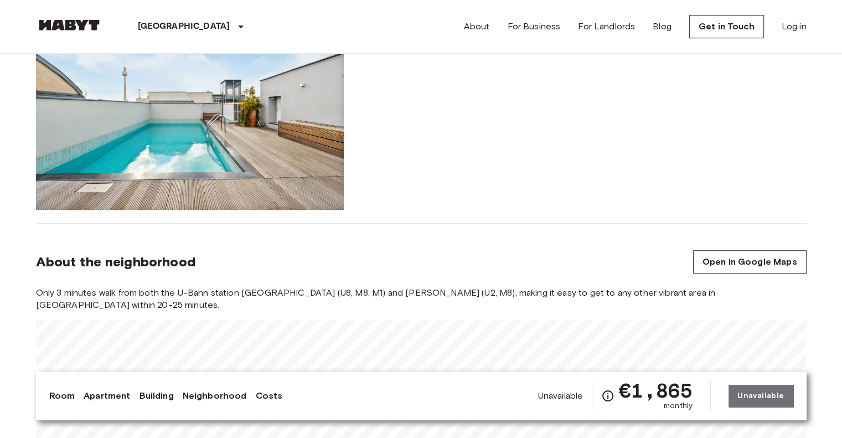
scroll to position [673, 0]
